Goal: Task Accomplishment & Management: Manage account settings

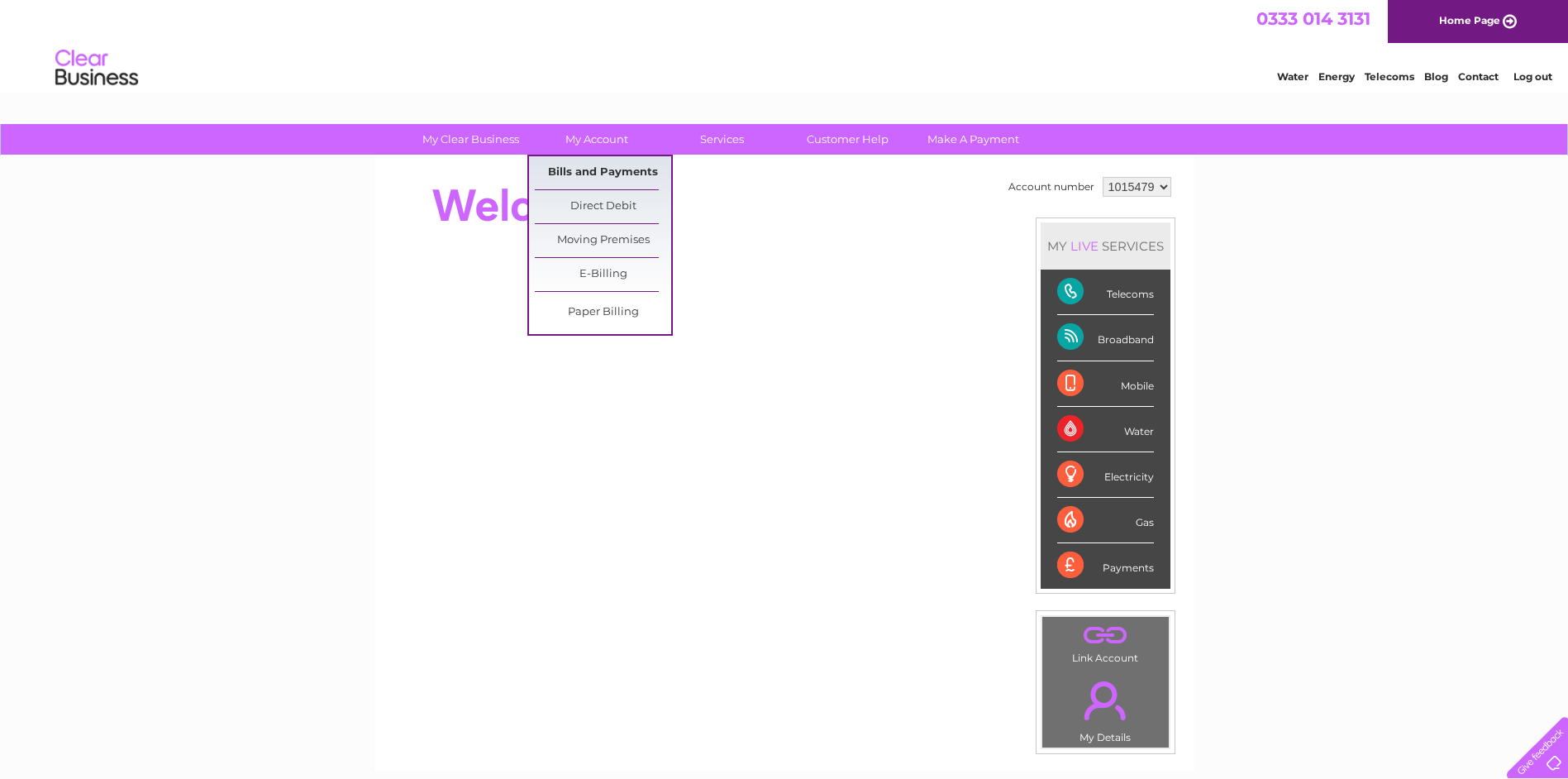
click at [600, 170] on link "Bills and Payments" at bounding box center [603, 173] width 137 height 33
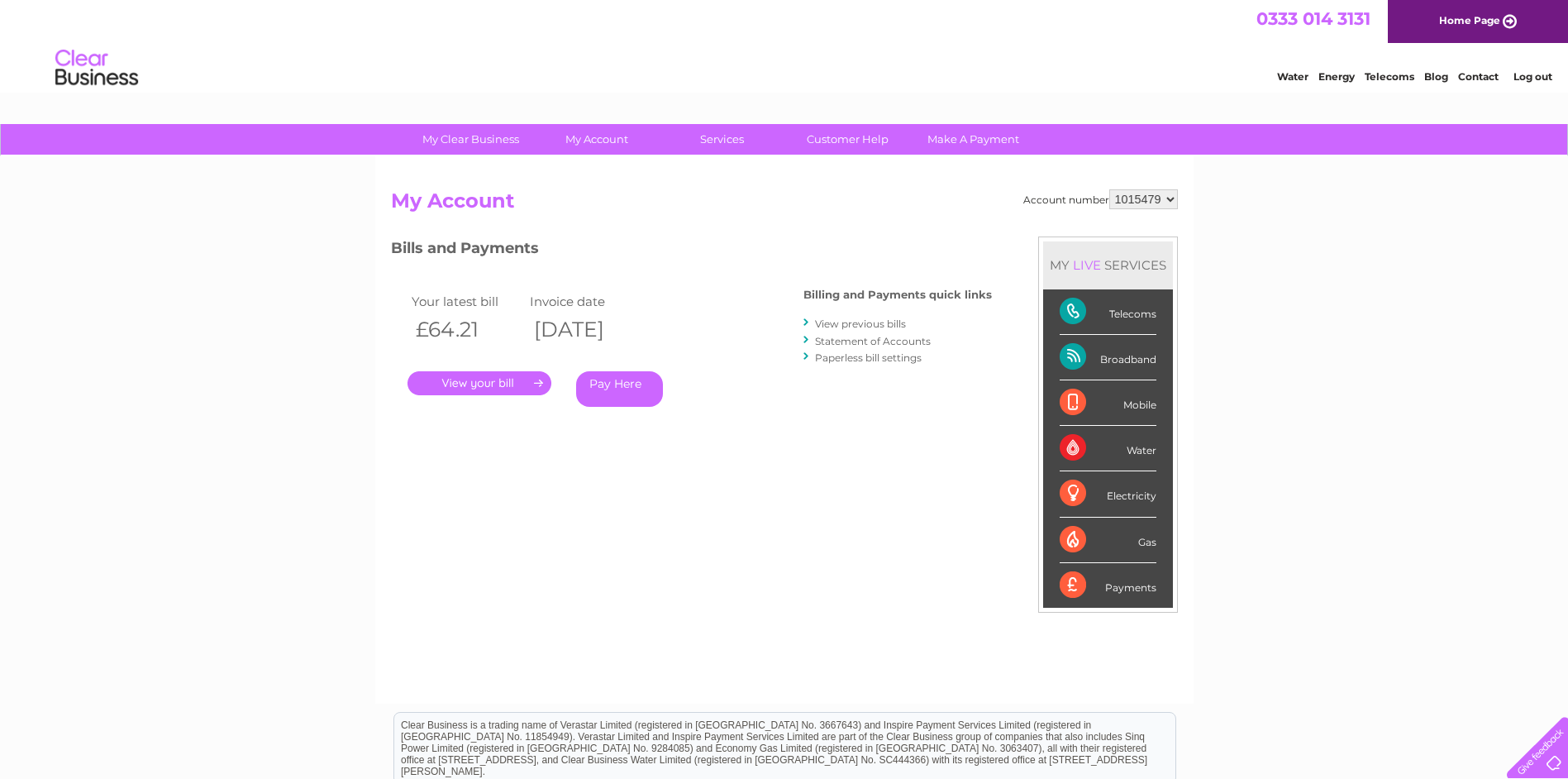
click at [477, 379] on link "." at bounding box center [479, 383] width 144 height 24
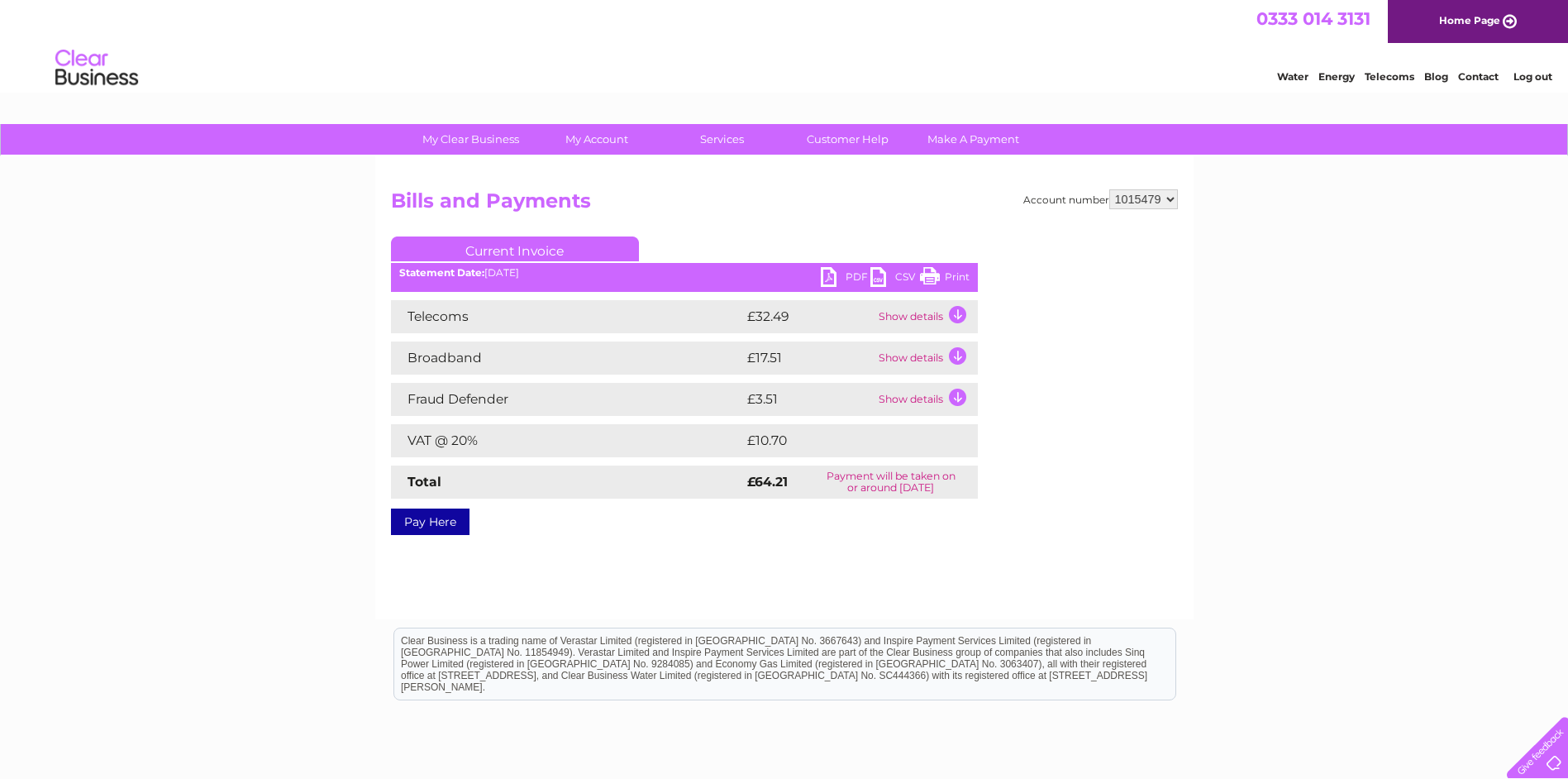
click at [851, 277] on link "PDF" at bounding box center [846, 278] width 50 height 24
